Goal: Transaction & Acquisition: Download file/media

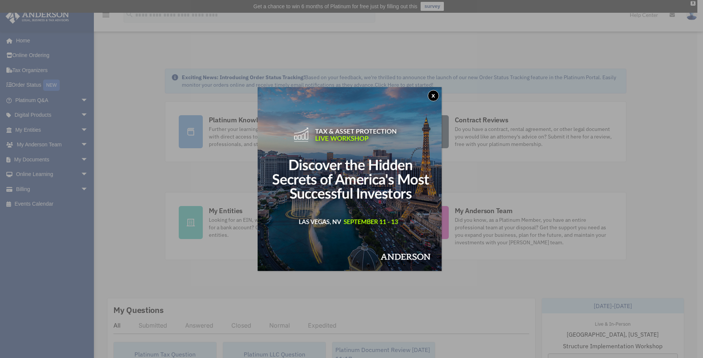
click at [472, 210] on div "x" at bounding box center [351, 179] width 703 height 358
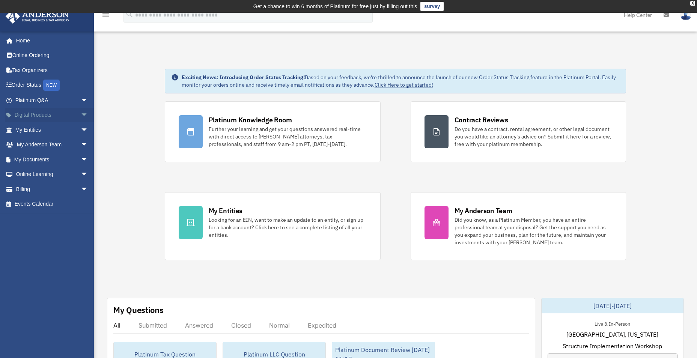
click at [83, 113] on span "arrow_drop_down" at bounding box center [88, 115] width 15 height 15
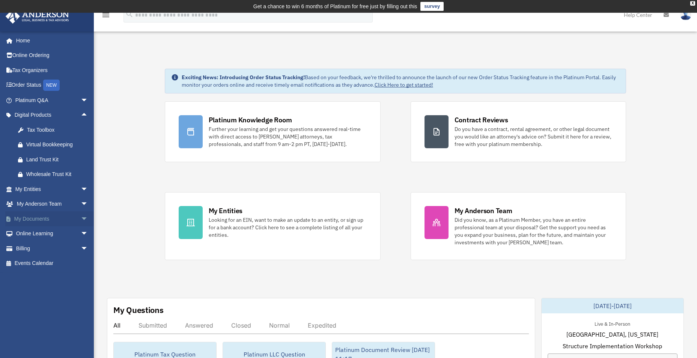
click at [60, 219] on link "My Documents arrow_drop_down" at bounding box center [52, 218] width 94 height 15
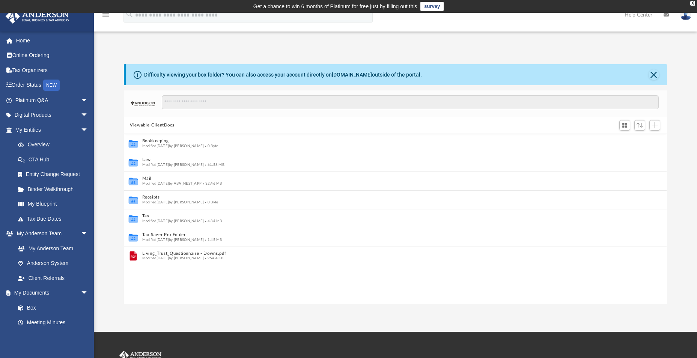
scroll to position [6, 6]
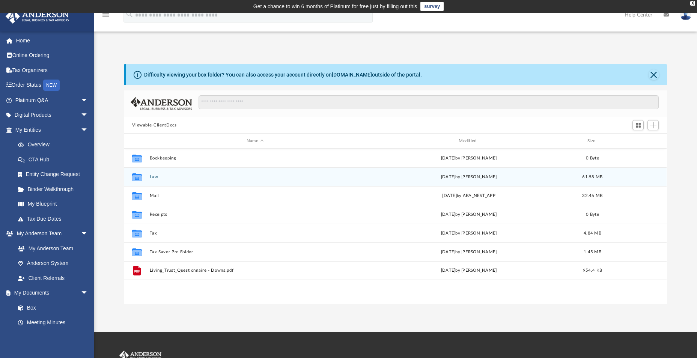
click at [244, 180] on div "Collaborated Folder Law [DATE] by [PERSON_NAME] 61.58 MB" at bounding box center [395, 176] width 543 height 19
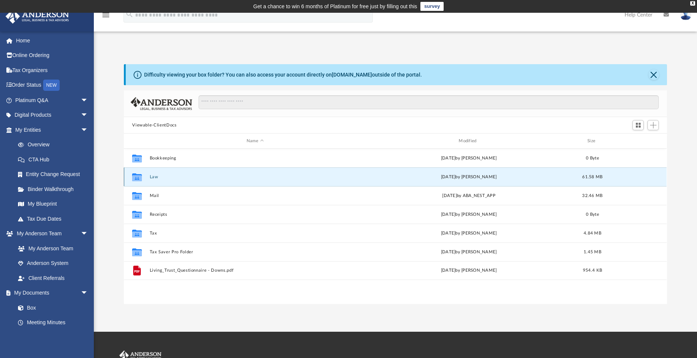
click at [157, 178] on button "Law" at bounding box center [255, 177] width 211 height 5
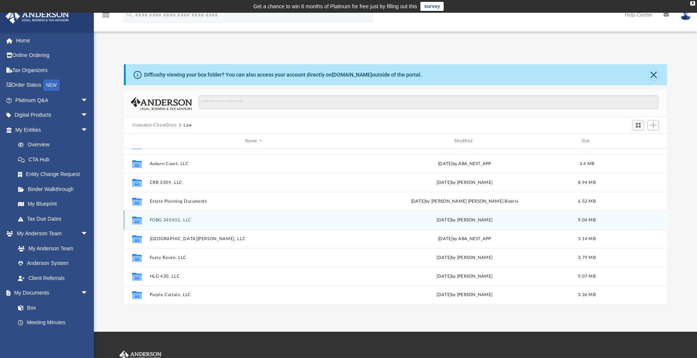
scroll to position [0, 0]
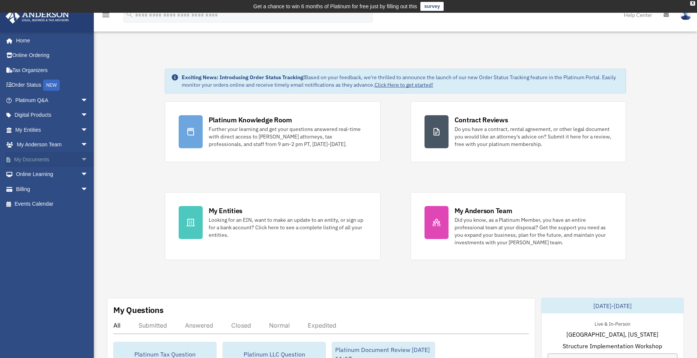
click at [69, 157] on link "My Documents arrow_drop_down" at bounding box center [52, 159] width 94 height 15
click at [81, 157] on span "arrow_drop_down" at bounding box center [88, 159] width 15 height 15
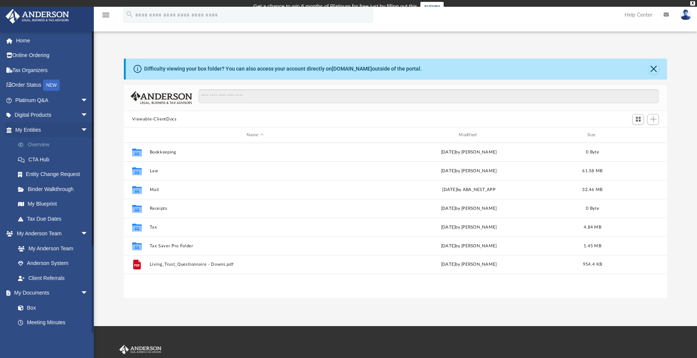
scroll to position [165, 538]
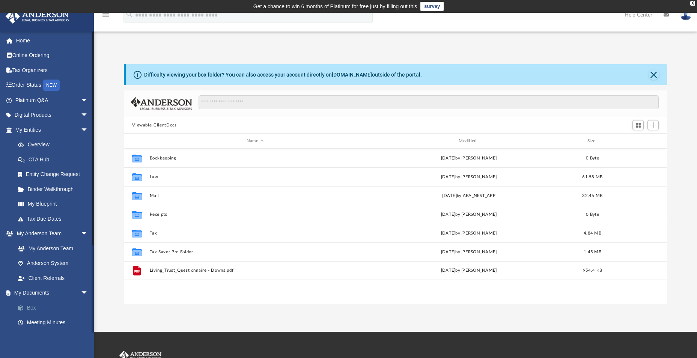
click at [47, 306] on link "Box" at bounding box center [55, 307] width 89 height 15
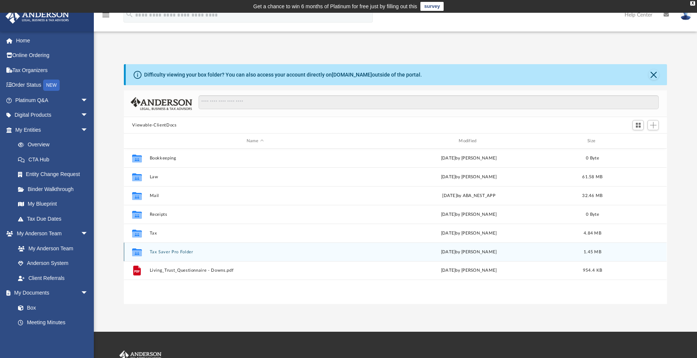
click at [158, 253] on button "Tax Saver Pro Folder" at bounding box center [255, 252] width 211 height 5
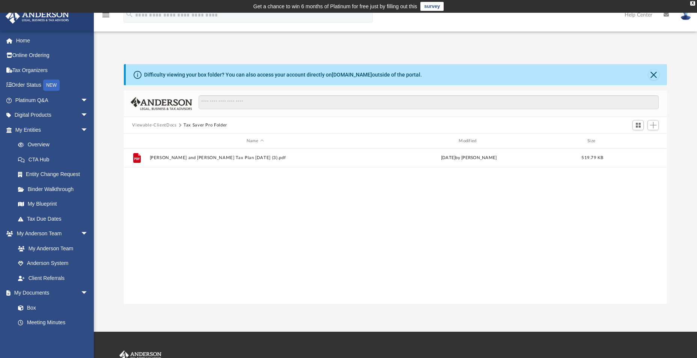
click at [163, 125] on button "Viewable-ClientDocs" at bounding box center [154, 125] width 44 height 7
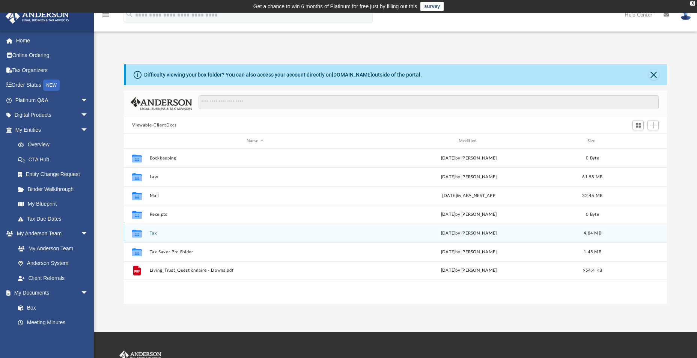
click at [153, 233] on button "Tax" at bounding box center [255, 233] width 211 height 5
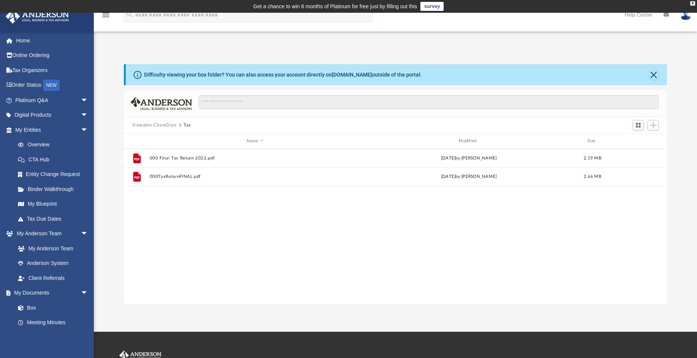
click at [166, 126] on button "Viewable-ClientDocs" at bounding box center [154, 125] width 44 height 7
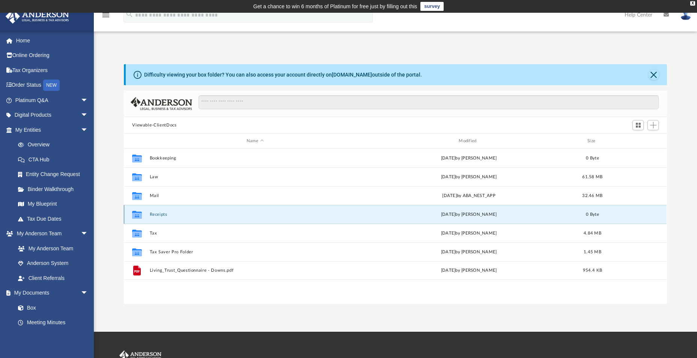
click at [157, 213] on button "Receipts" at bounding box center [255, 214] width 211 height 5
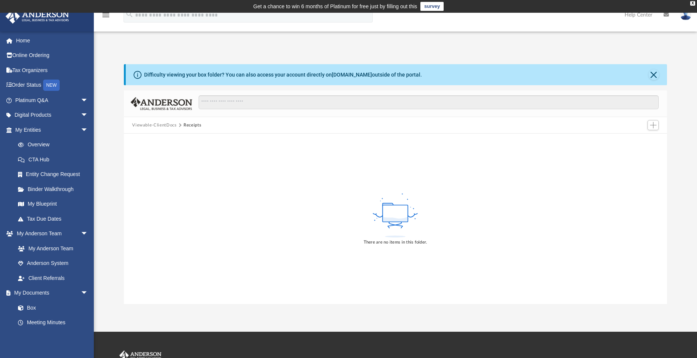
click at [168, 127] on button "Viewable-ClientDocs" at bounding box center [154, 125] width 44 height 7
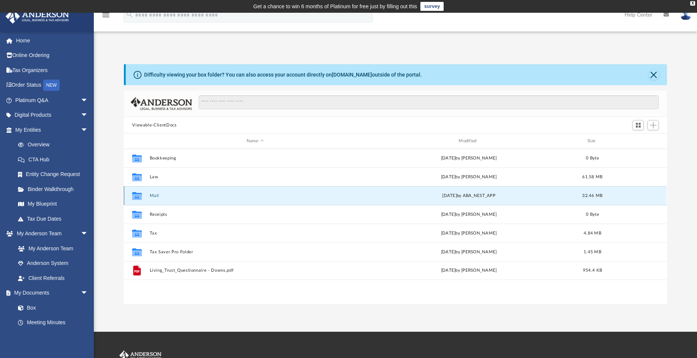
click at [155, 195] on button "Mail" at bounding box center [255, 195] width 211 height 5
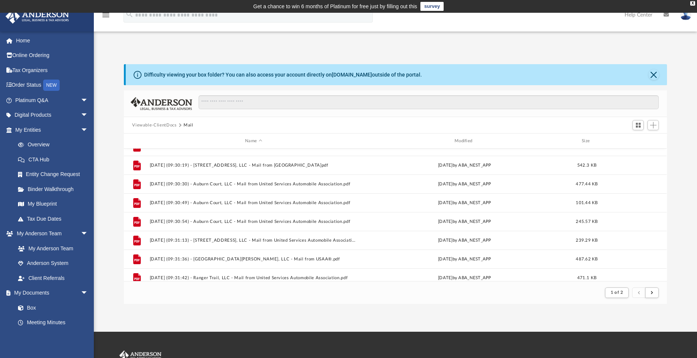
scroll to position [0, 0]
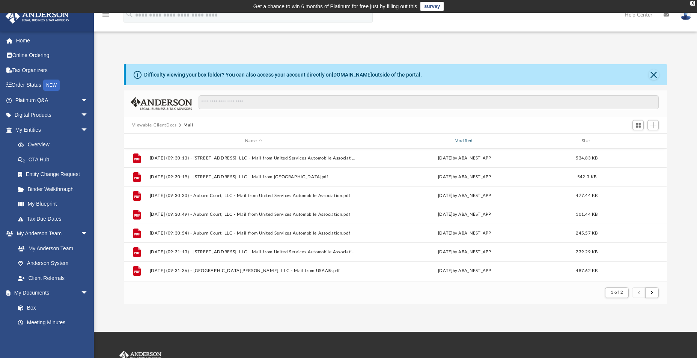
click at [455, 141] on div "Modified" at bounding box center [465, 141] width 208 height 7
click at [459, 141] on div "Modified" at bounding box center [465, 141] width 208 height 7
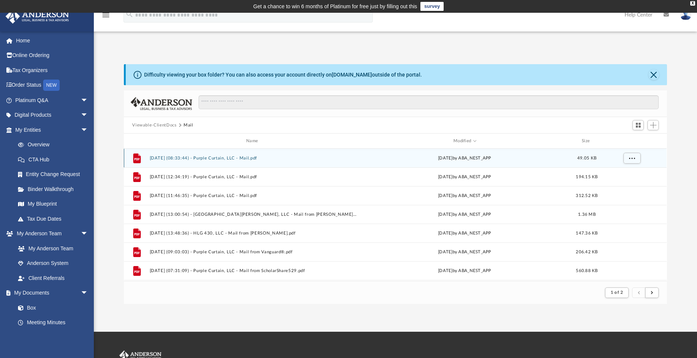
click at [240, 158] on button "2025.08.25 (08:33:44) - Purple Curtain, LLC - Mail.pdf" at bounding box center [254, 158] width 208 height 5
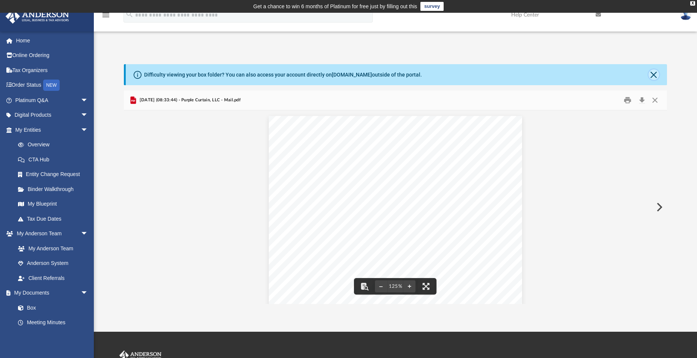
click at [653, 77] on button "Close" at bounding box center [654, 74] width 11 height 11
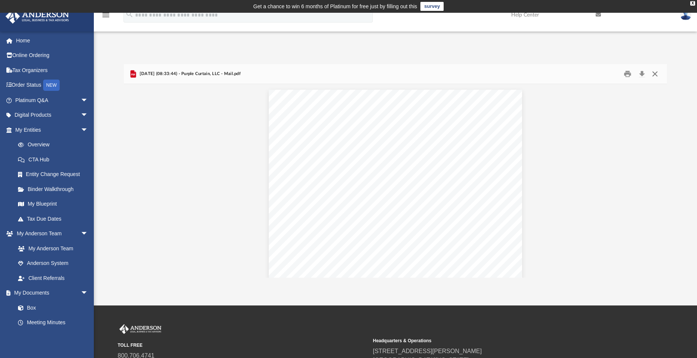
click at [655, 75] on button "Close" at bounding box center [655, 74] width 14 height 12
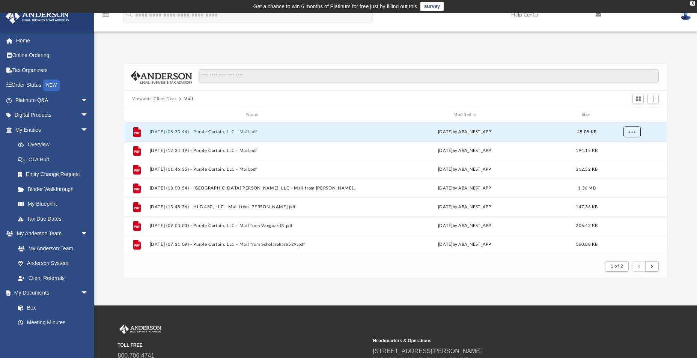
click at [631, 131] on span "More options" at bounding box center [632, 132] width 6 height 4
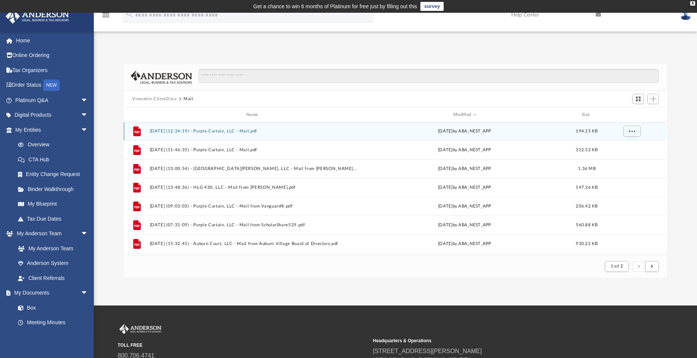
scroll to position [38, 0]
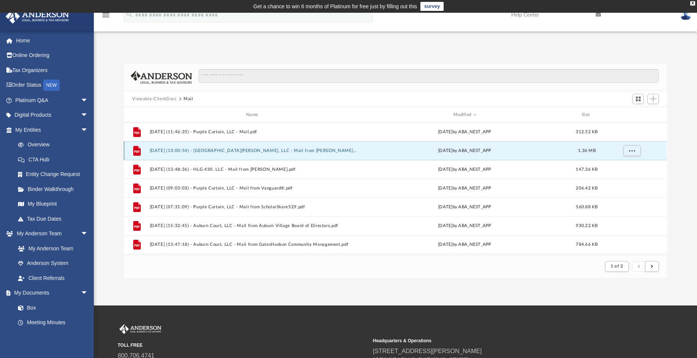
click at [300, 151] on button "2025.08.15 (13:00:54) - Fort Scott Drive, LLC - Mail from Carla de la Pava.pdf" at bounding box center [254, 150] width 208 height 5
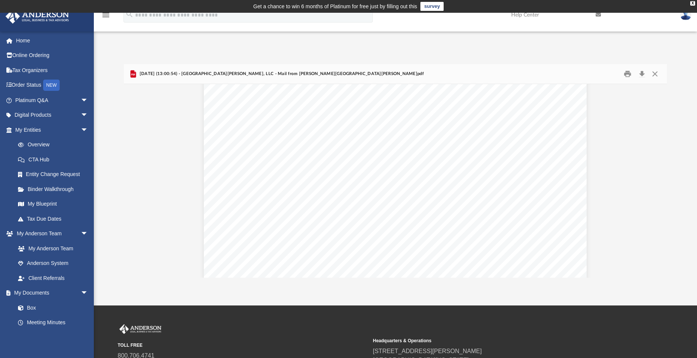
scroll to position [150, 0]
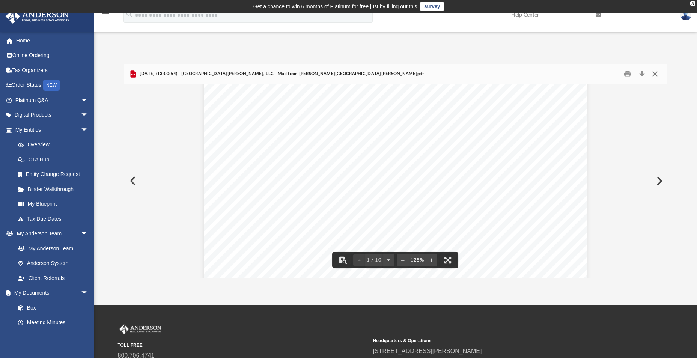
click at [657, 72] on button "Close" at bounding box center [655, 74] width 14 height 12
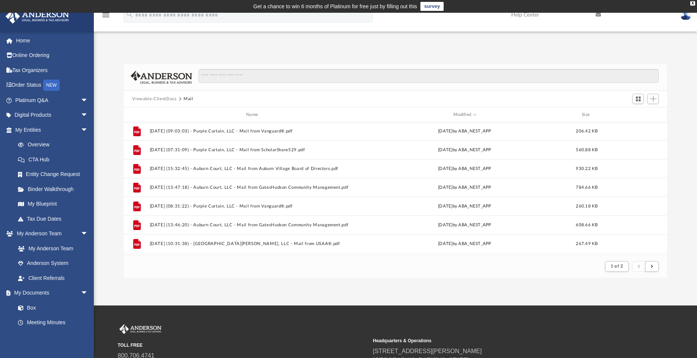
scroll to position [113, 0]
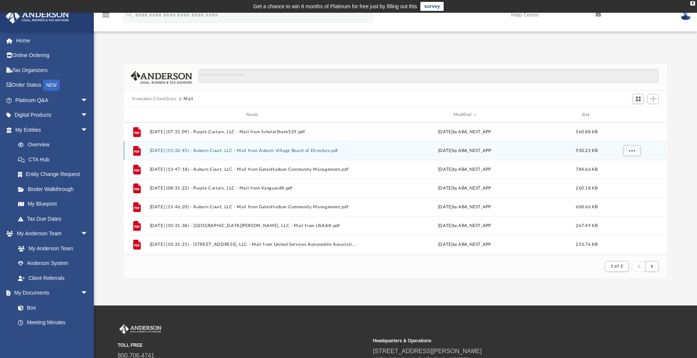
click at [316, 149] on button "2025.07.11 (15:32:45) - Auburn Court, LLC - Mail from Auburn Village Board of D…" at bounding box center [254, 150] width 208 height 5
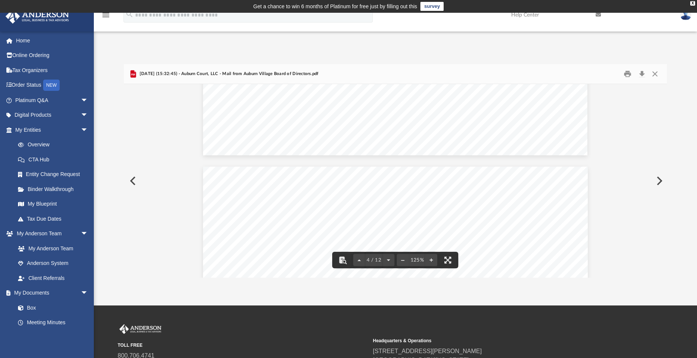
scroll to position [1614, 0]
click at [659, 71] on button "Close" at bounding box center [655, 74] width 14 height 12
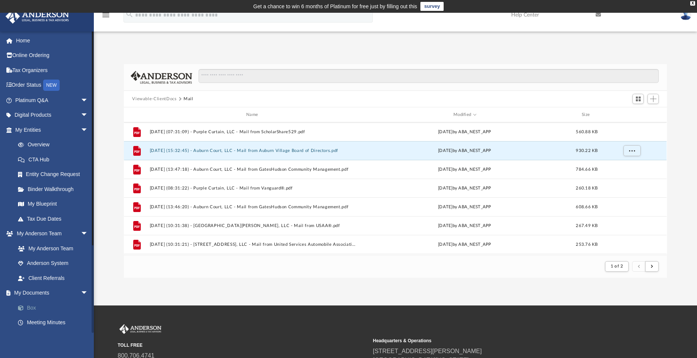
click at [29, 306] on link "Box" at bounding box center [55, 307] width 89 height 15
click at [29, 307] on link "Box" at bounding box center [55, 307] width 89 height 15
click at [152, 99] on button "Viewable-ClientDocs" at bounding box center [154, 99] width 44 height 7
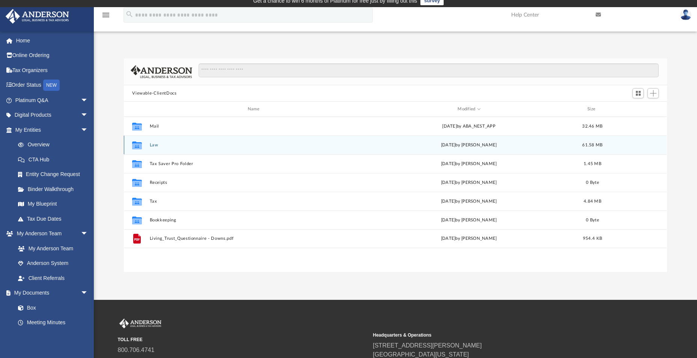
scroll to position [0, 0]
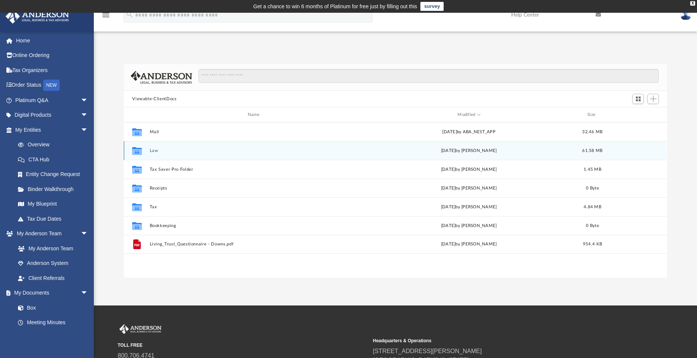
click at [156, 152] on button "Law" at bounding box center [255, 150] width 211 height 5
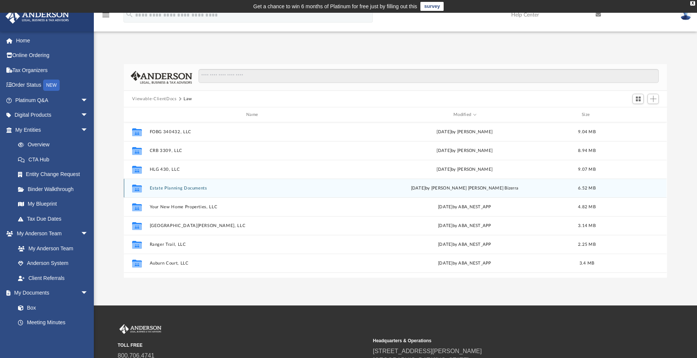
click at [189, 186] on button "Estate Planning Documents" at bounding box center [254, 188] width 208 height 5
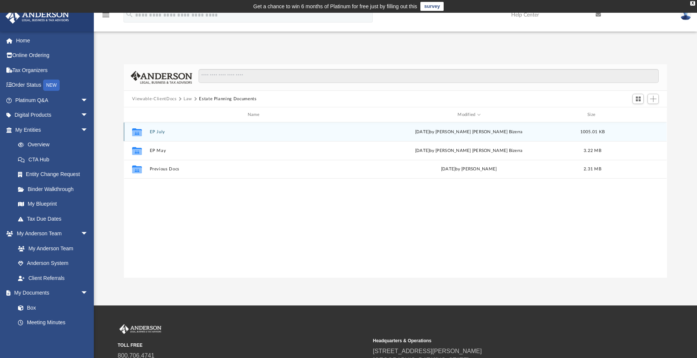
click at [151, 132] on button "EP July" at bounding box center [255, 132] width 211 height 5
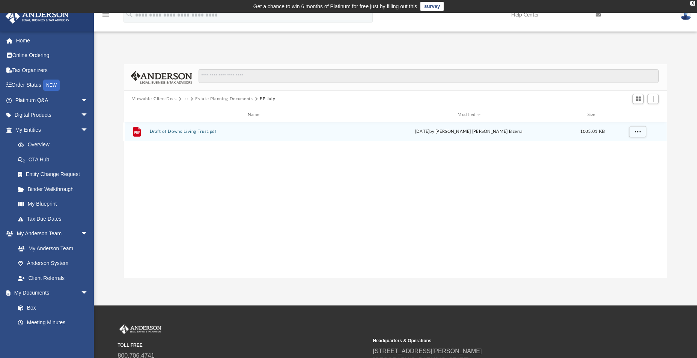
click at [183, 131] on button "Draft of Downs Living Trust.pdf" at bounding box center [255, 131] width 211 height 5
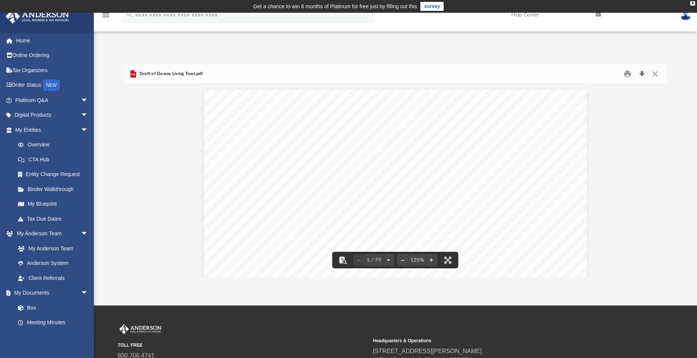
click at [643, 73] on button "Download" at bounding box center [642, 74] width 14 height 12
